Goal: Find specific page/section: Find specific page/section

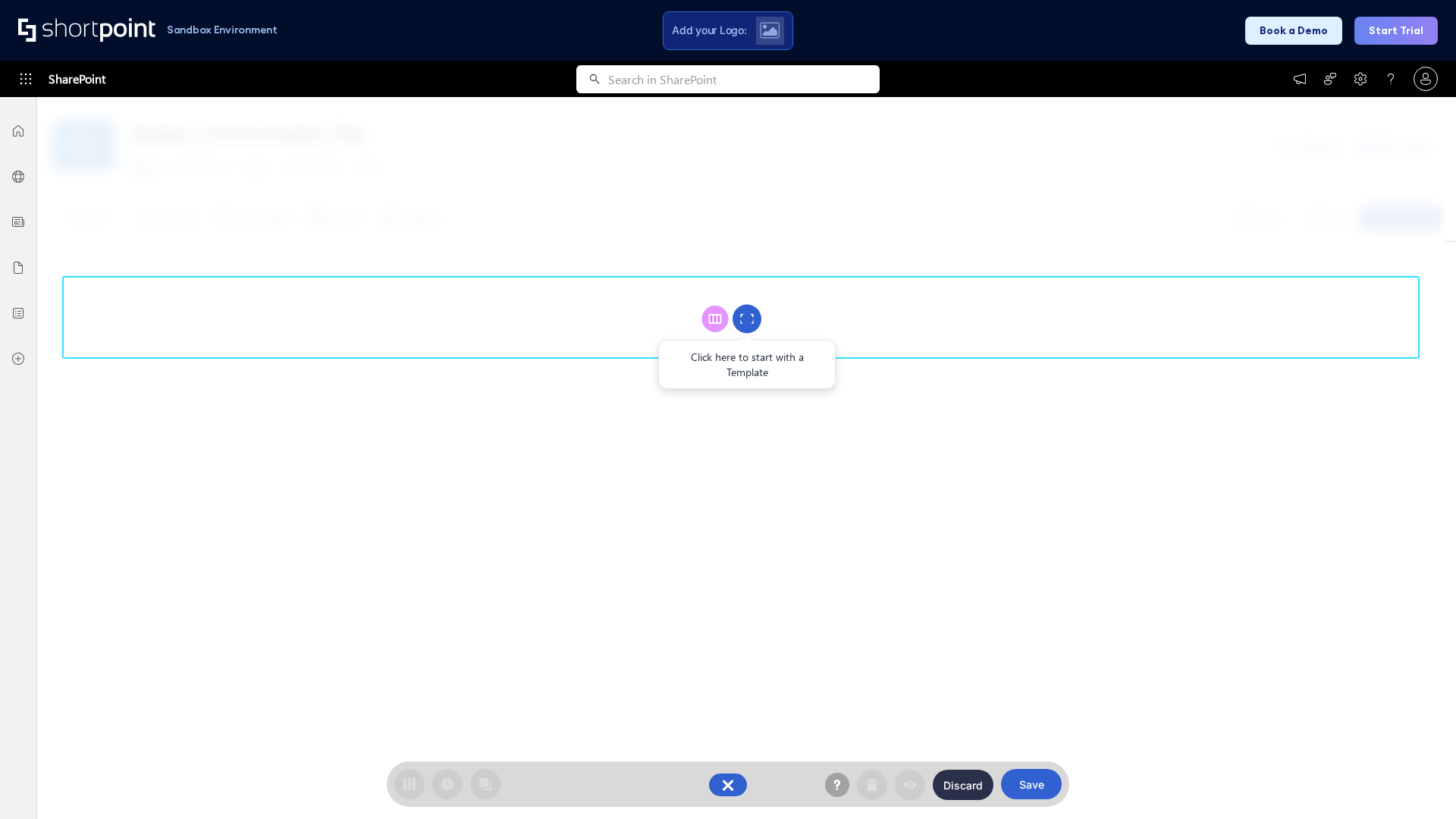
click at [747, 318] on circle at bounding box center [747, 319] width 28 height 28
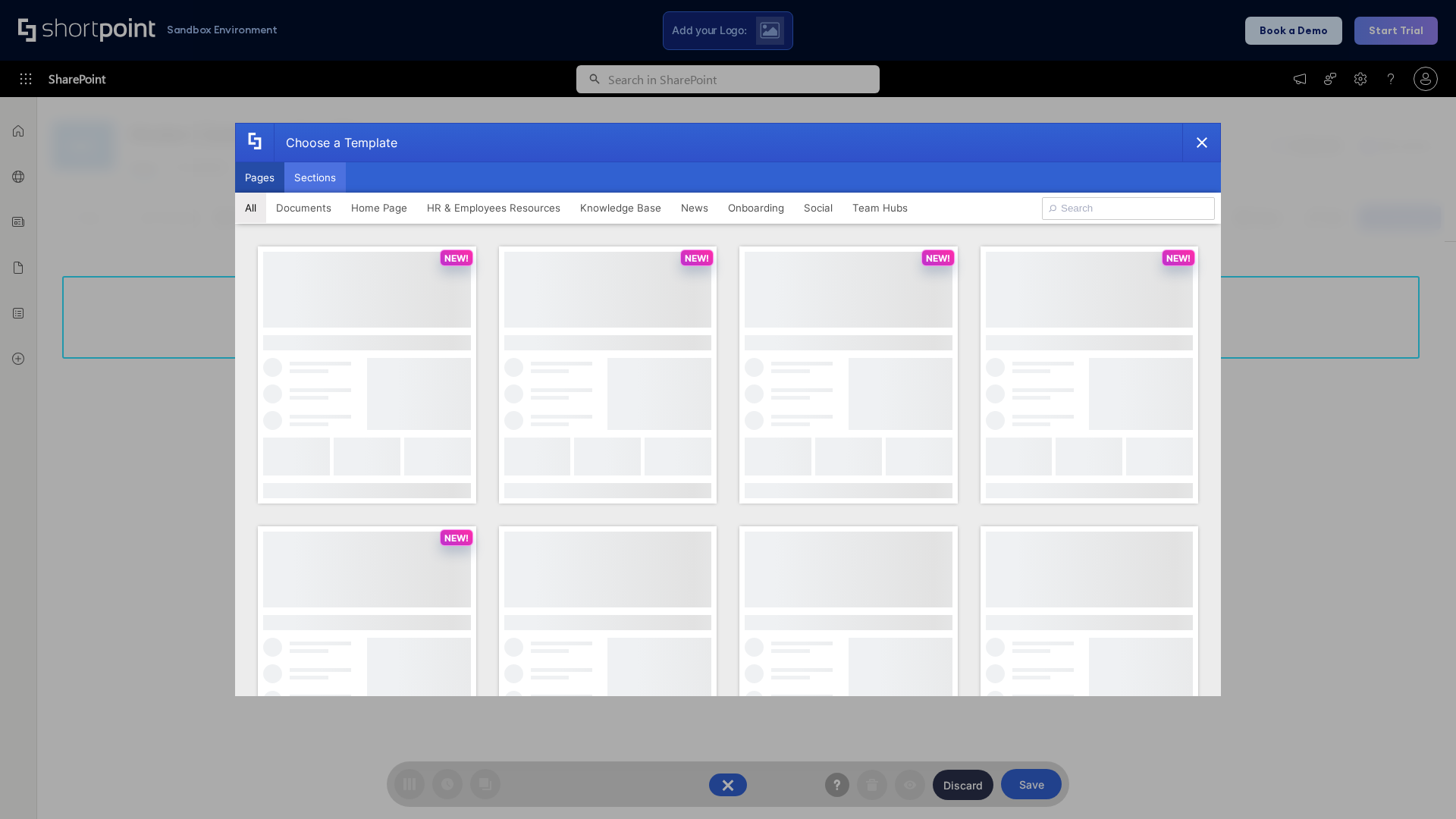
click at [314, 177] on button "Sections" at bounding box center [314, 177] width 62 height 30
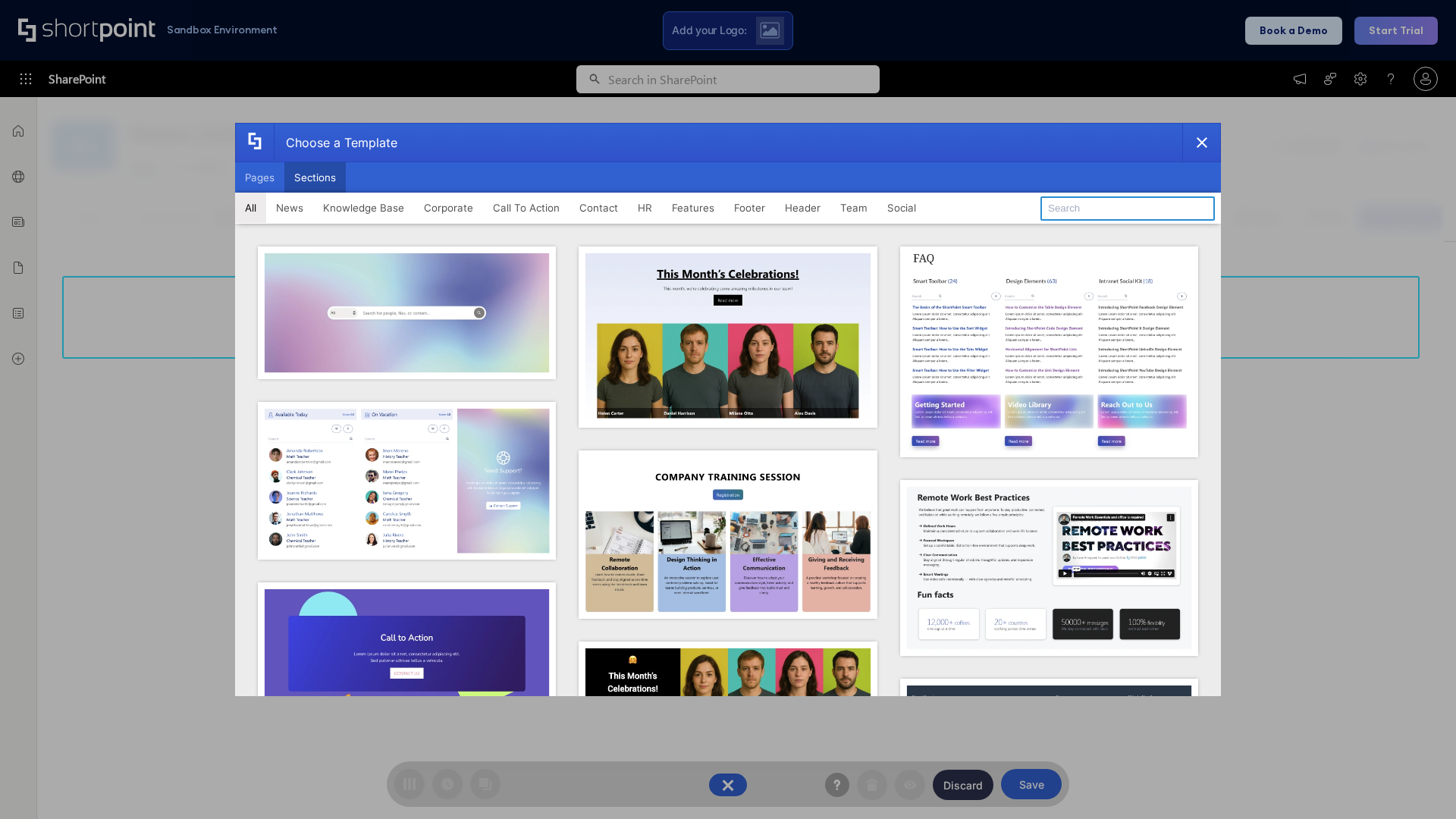
type input "Quick Links"
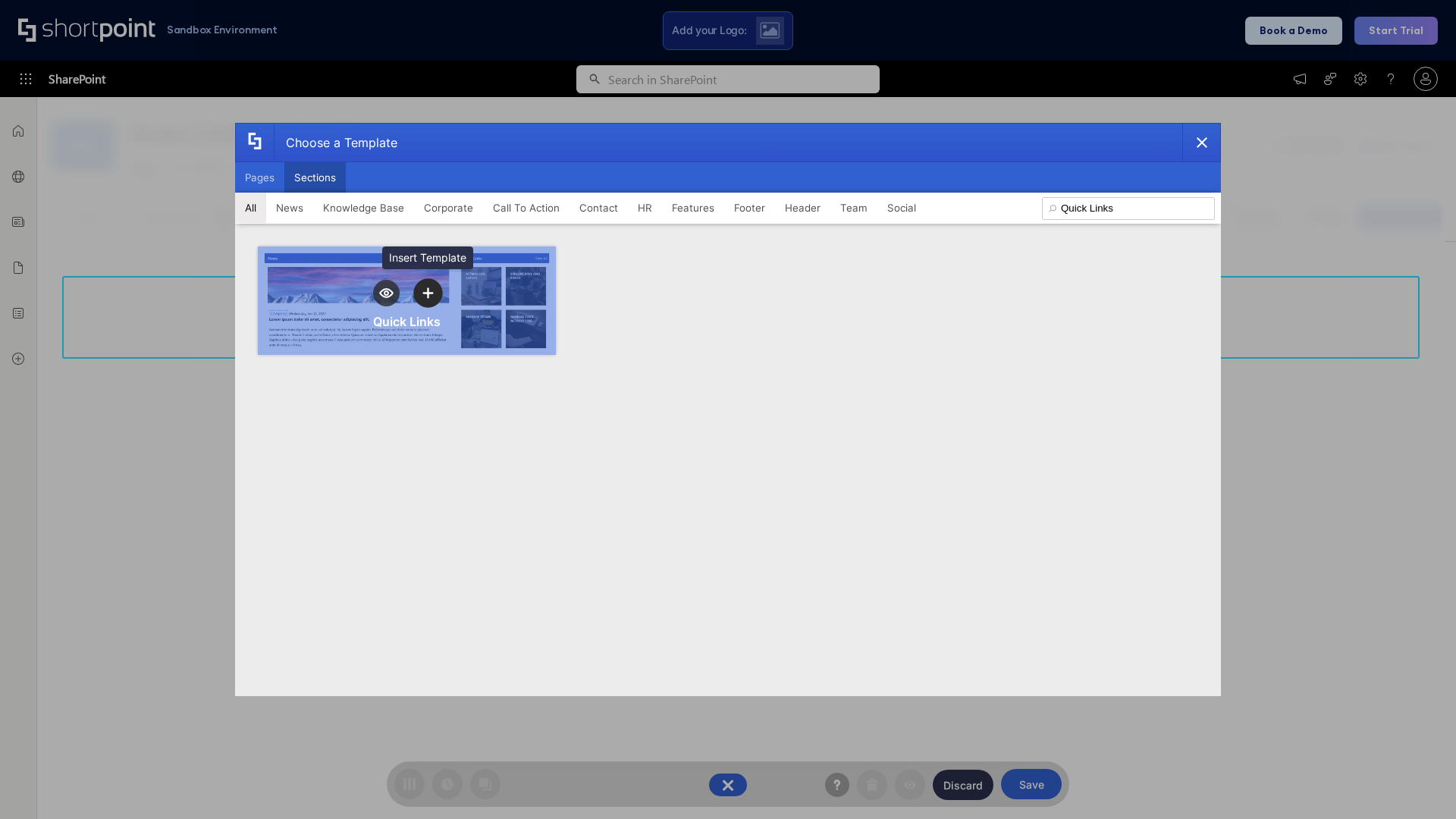
click at [428, 293] on icon "template selector" at bounding box center [427, 293] width 10 height 10
